Goal: Find specific page/section: Find specific page/section

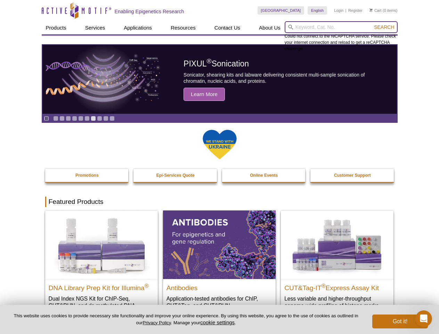
click at [341, 27] on input "search" at bounding box center [341, 27] width 113 height 12
click at [384, 27] on span "Search" at bounding box center [384, 27] width 20 height 6
click at [46, 118] on icon "Pause" at bounding box center [46, 118] width 5 height 5
click at [56, 118] on link "Go to slide 1" at bounding box center [55, 118] width 5 height 5
click at [62, 118] on link "Go to slide 2" at bounding box center [61, 118] width 5 height 5
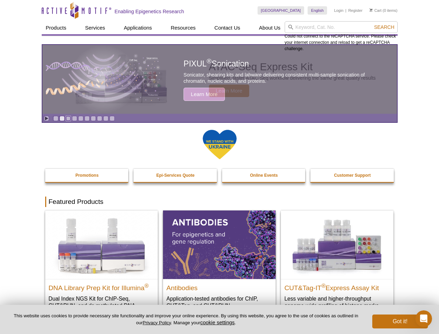
click at [68, 118] on link "Go to slide 3" at bounding box center [68, 118] width 5 height 5
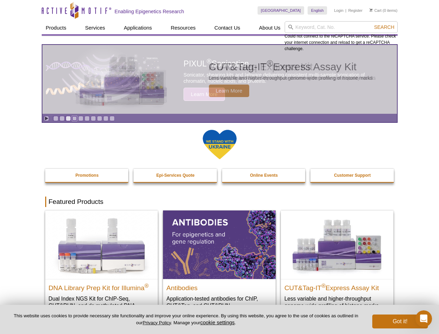
click at [74, 118] on link "Go to slide 4" at bounding box center [74, 118] width 5 height 5
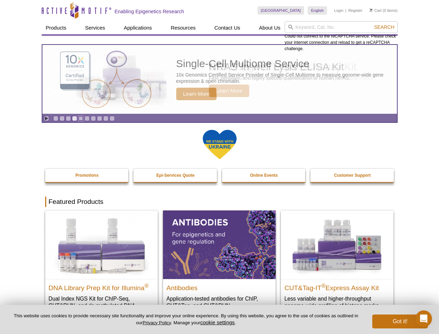
click at [81, 118] on link "Go to slide 5" at bounding box center [80, 118] width 5 height 5
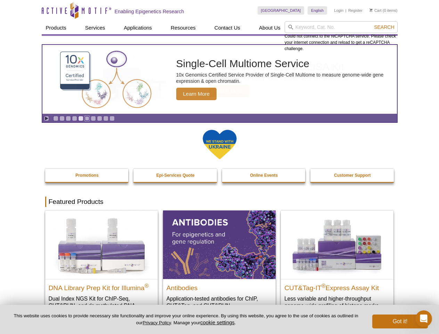
click at [87, 118] on link "Go to slide 6" at bounding box center [87, 118] width 5 height 5
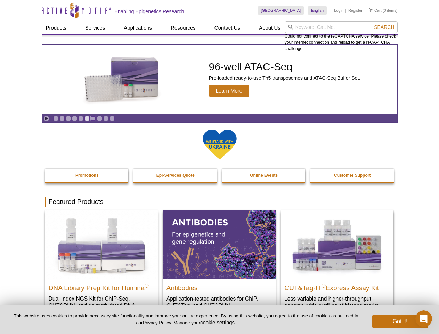
click at [93, 118] on link "Go to slide 7" at bounding box center [93, 118] width 5 height 5
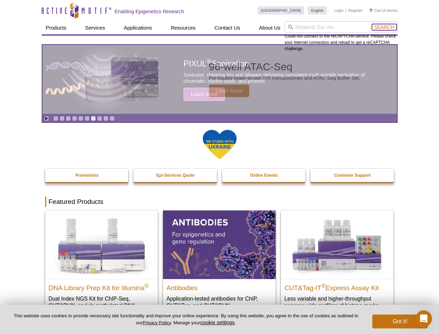
click at [384, 27] on span "Search" at bounding box center [384, 27] width 20 height 6
